Goal: Information Seeking & Learning: Learn about a topic

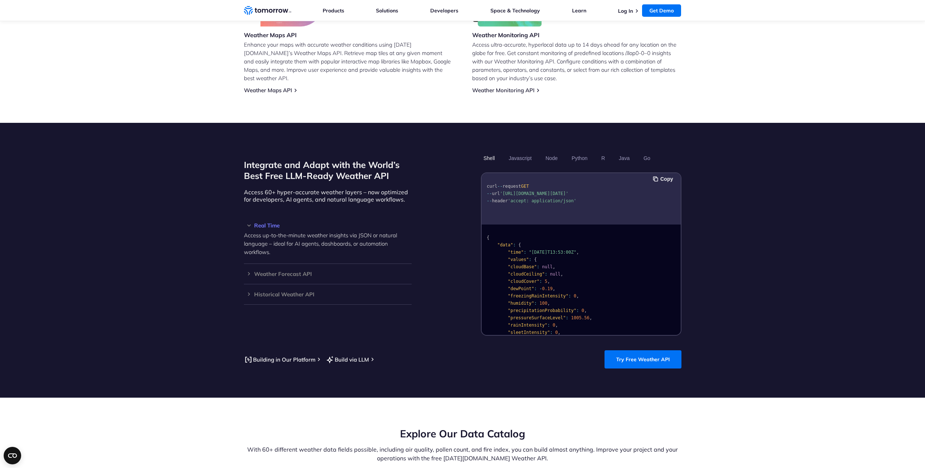
scroll to position [511, 0]
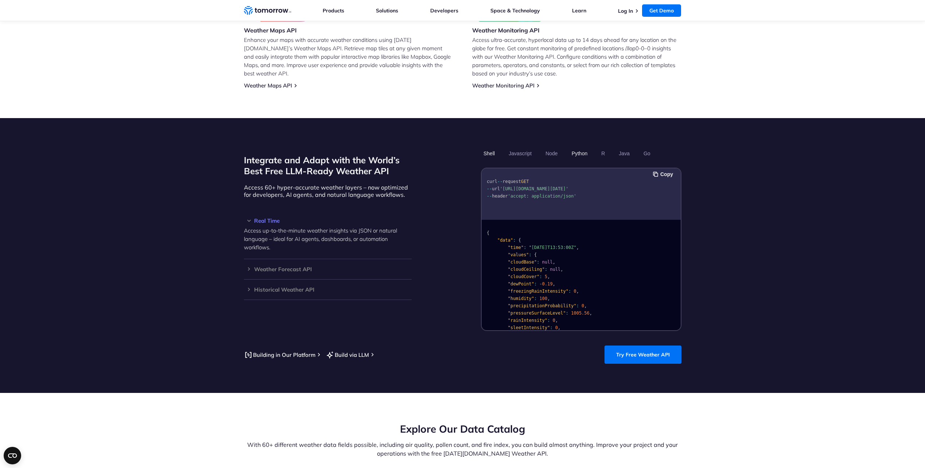
click at [588, 147] on button "Python" at bounding box center [579, 153] width 21 height 12
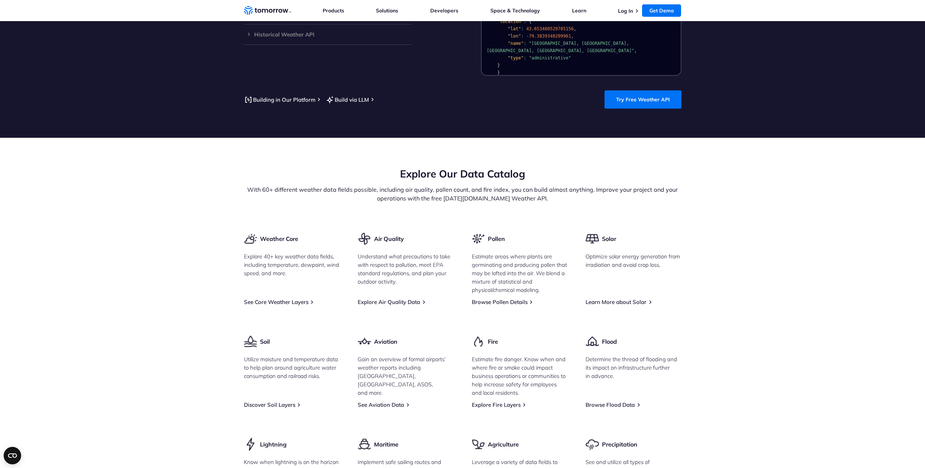
scroll to position [584, 0]
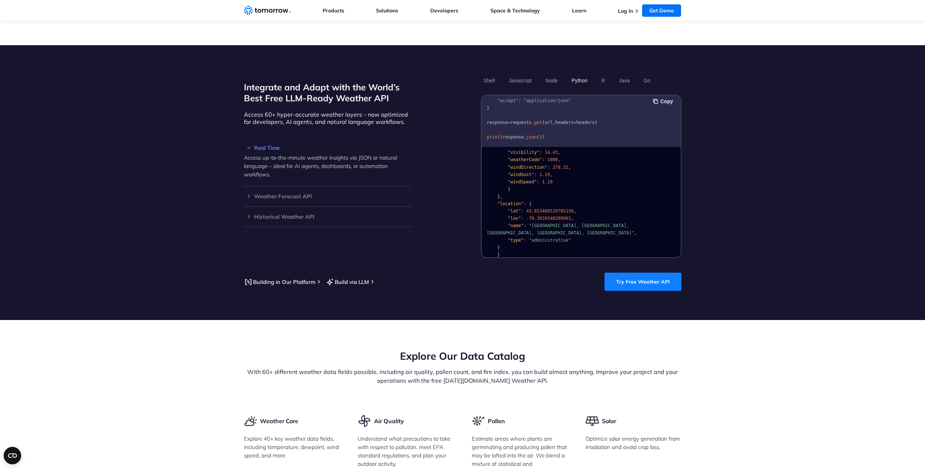
click at [645, 276] on link "Try Free Weather API" at bounding box center [642, 282] width 77 height 18
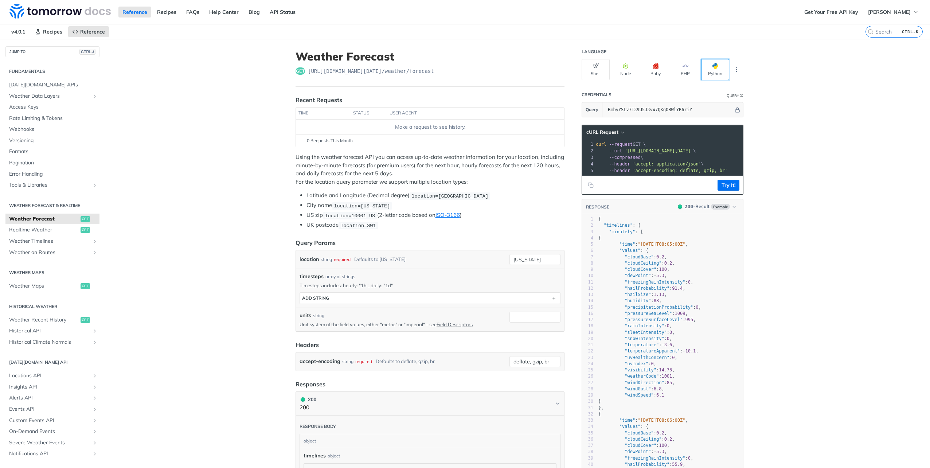
click at [718, 67] on span "button" at bounding box center [718, 66] width 0 height 6
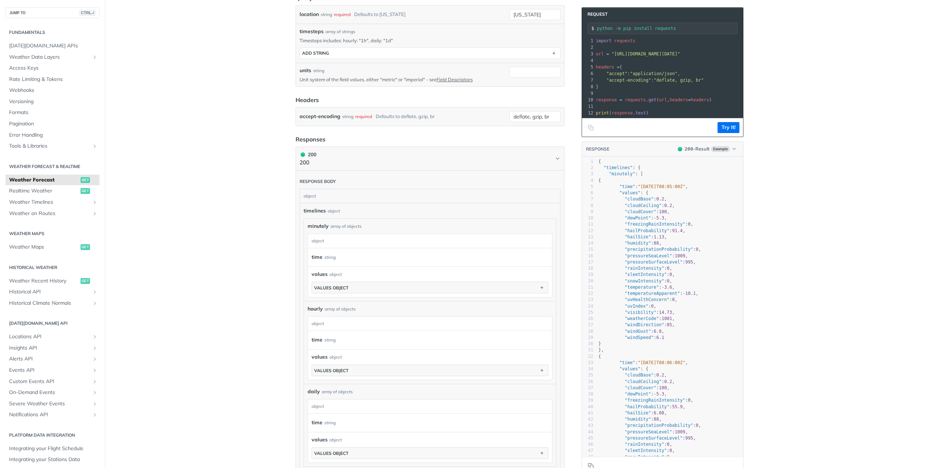
scroll to position [255, 0]
